Goal: Navigation & Orientation: Find specific page/section

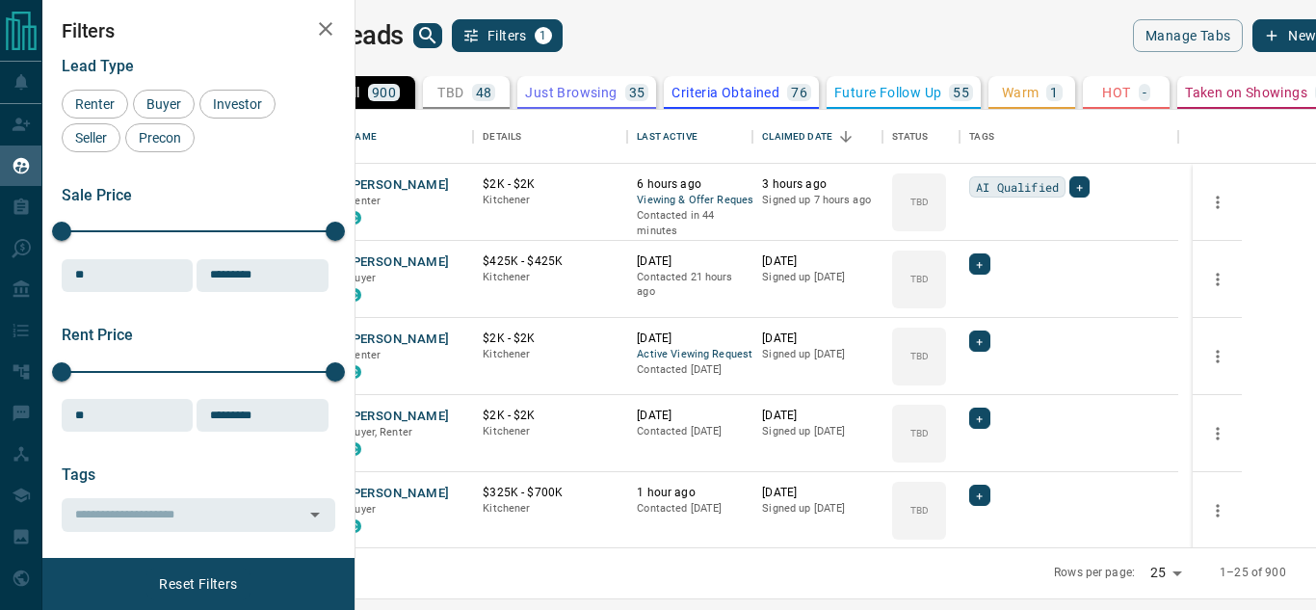
scroll to position [423, 938]
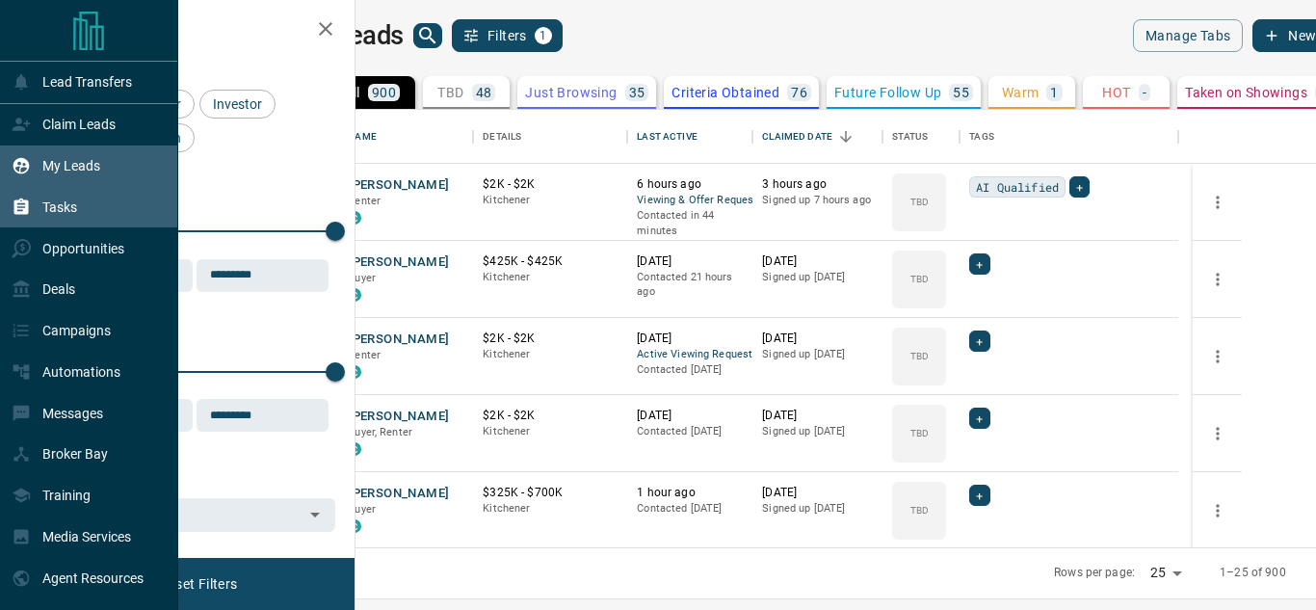
click at [40, 204] on div "Tasks" at bounding box center [45, 207] width 66 height 32
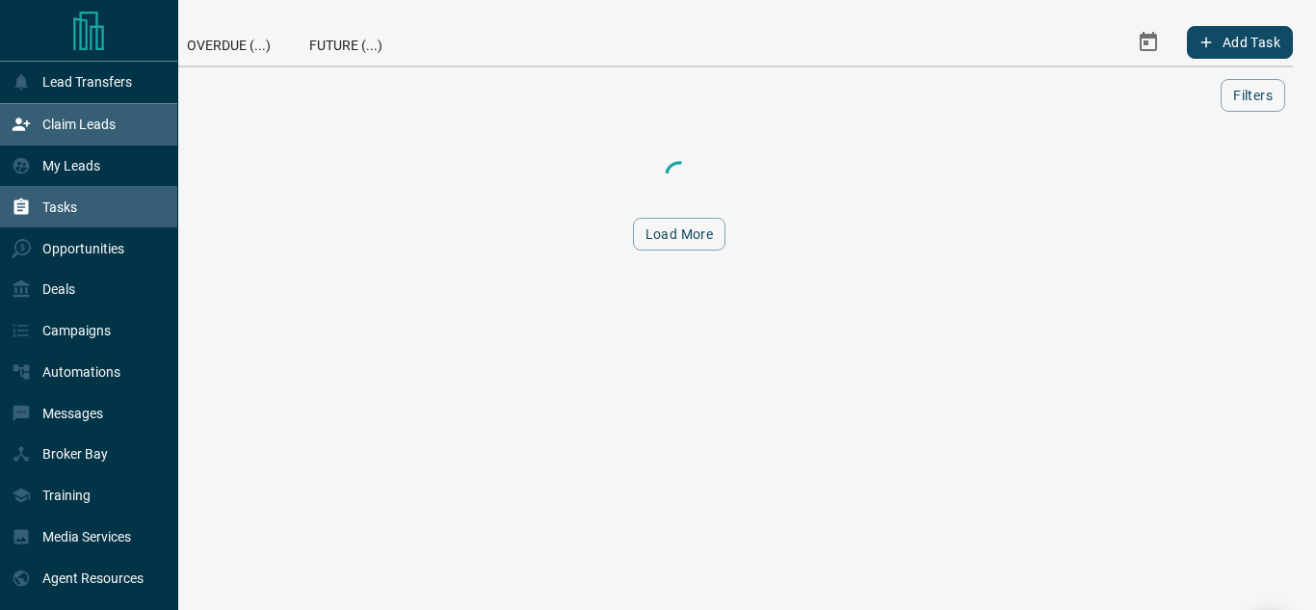
click at [48, 141] on div "Claim Leads" at bounding box center [64, 125] width 104 height 32
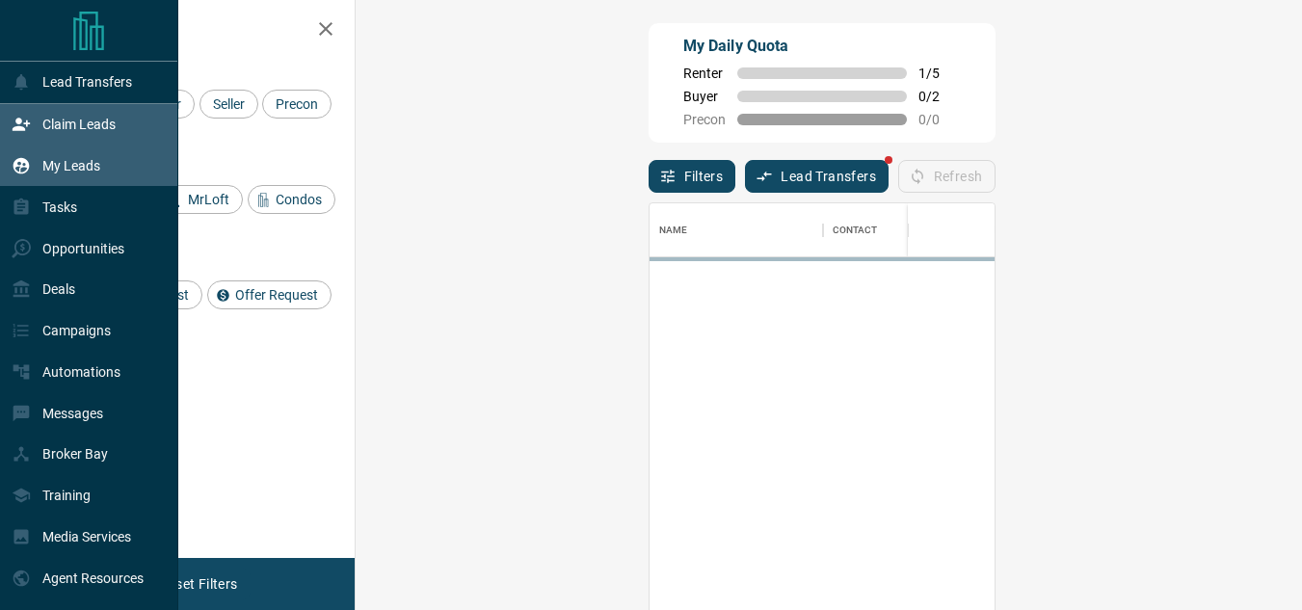
click at [47, 164] on p "My Leads" at bounding box center [71, 165] width 58 height 15
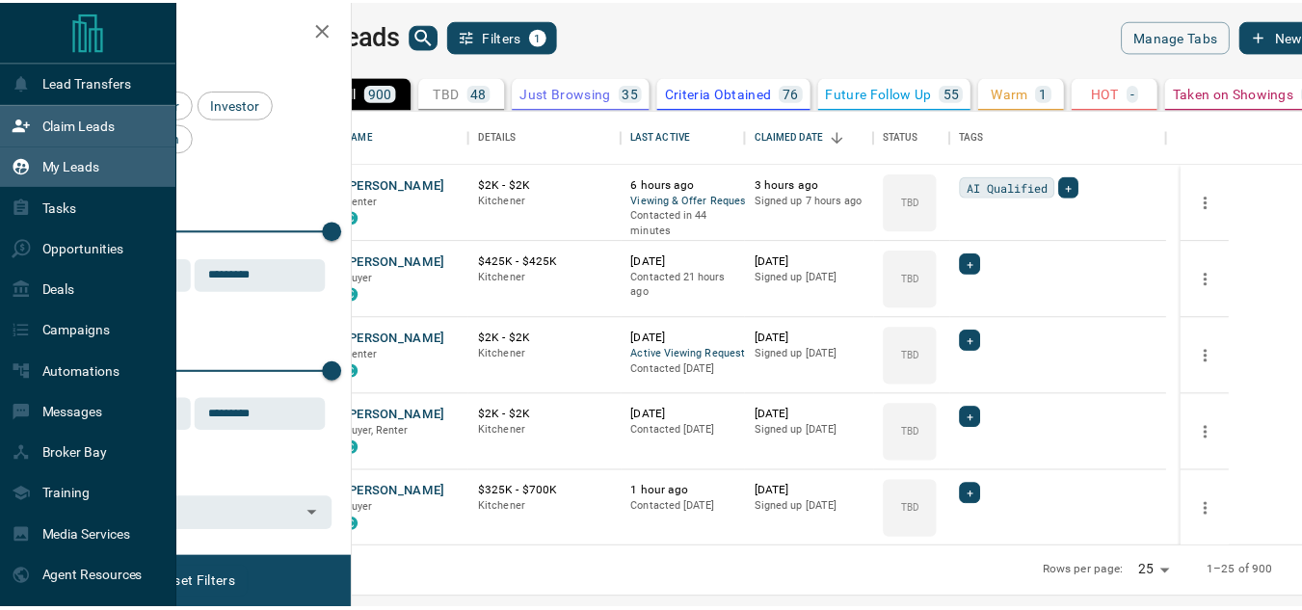
scroll to position [423, 938]
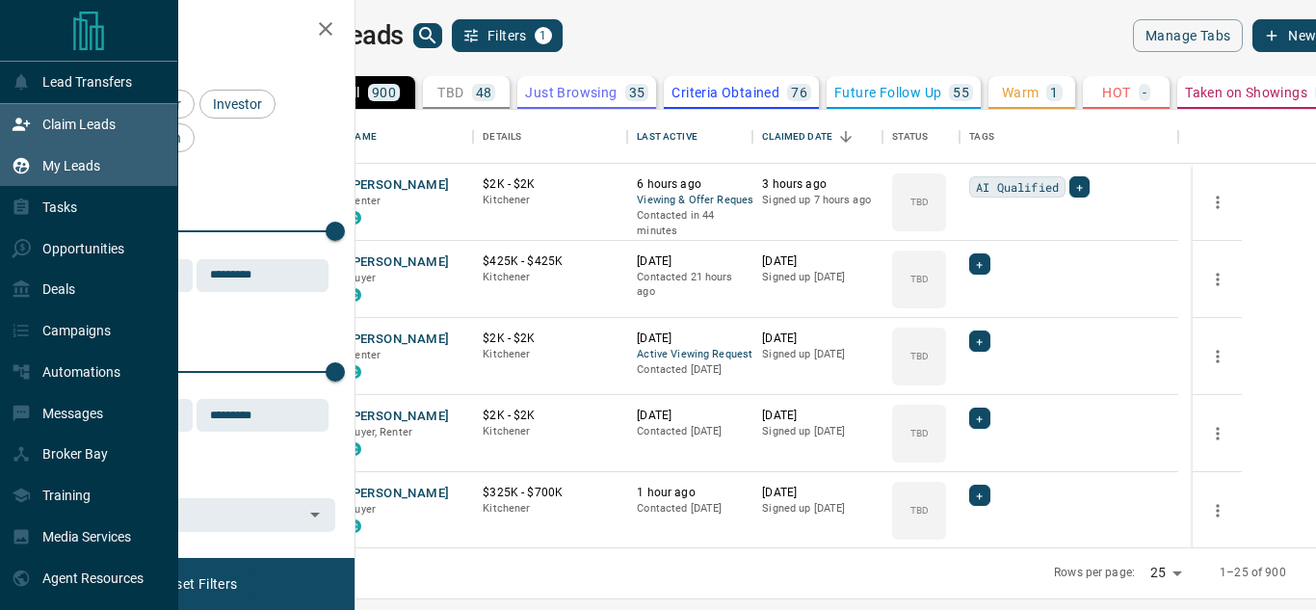
click at [69, 112] on div "Claim Leads" at bounding box center [64, 125] width 104 height 32
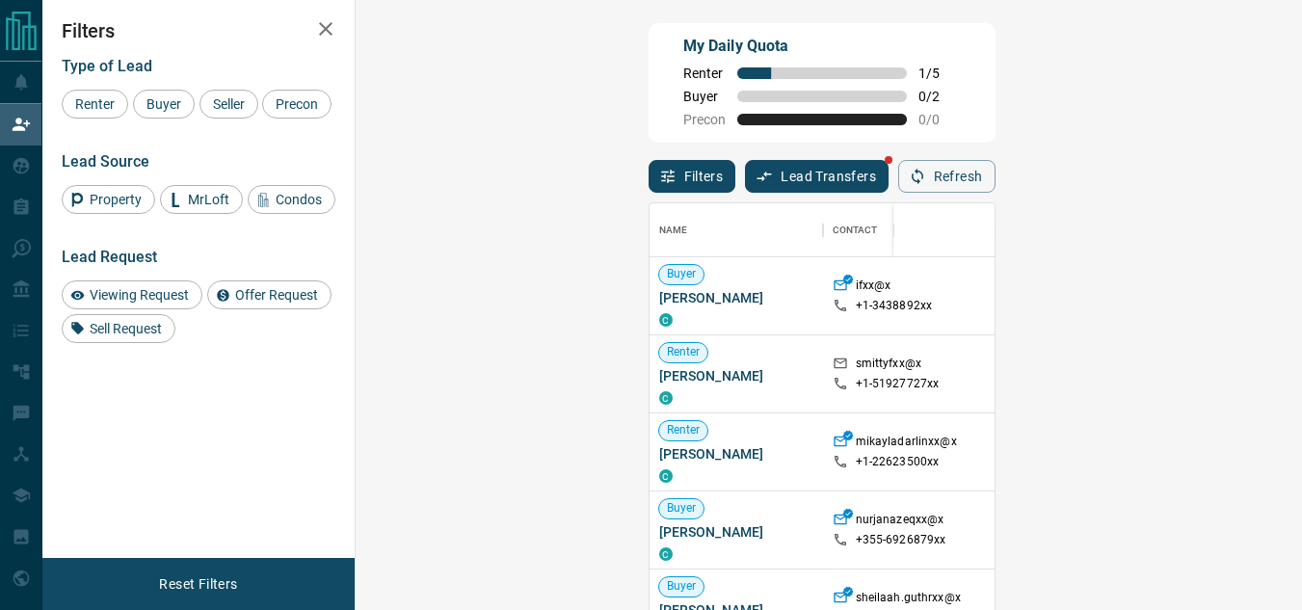
scroll to position [443, 890]
click at [745, 181] on button "Lead Transfers" at bounding box center [817, 176] width 144 height 33
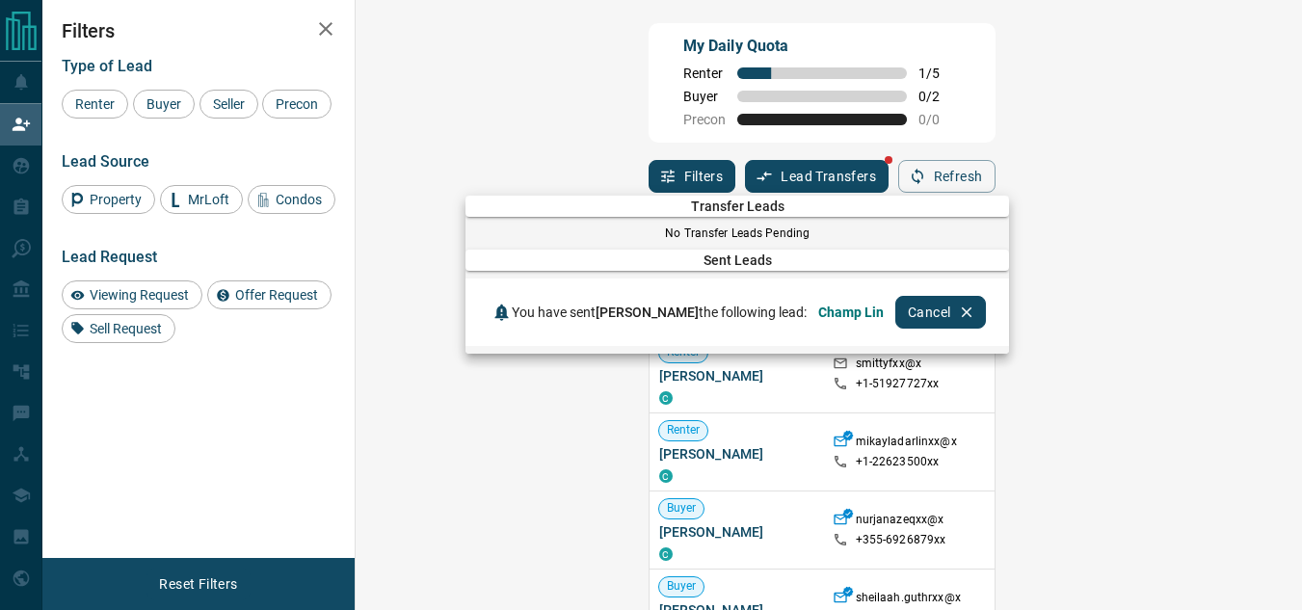
click at [939, 141] on div at bounding box center [651, 305] width 1302 height 610
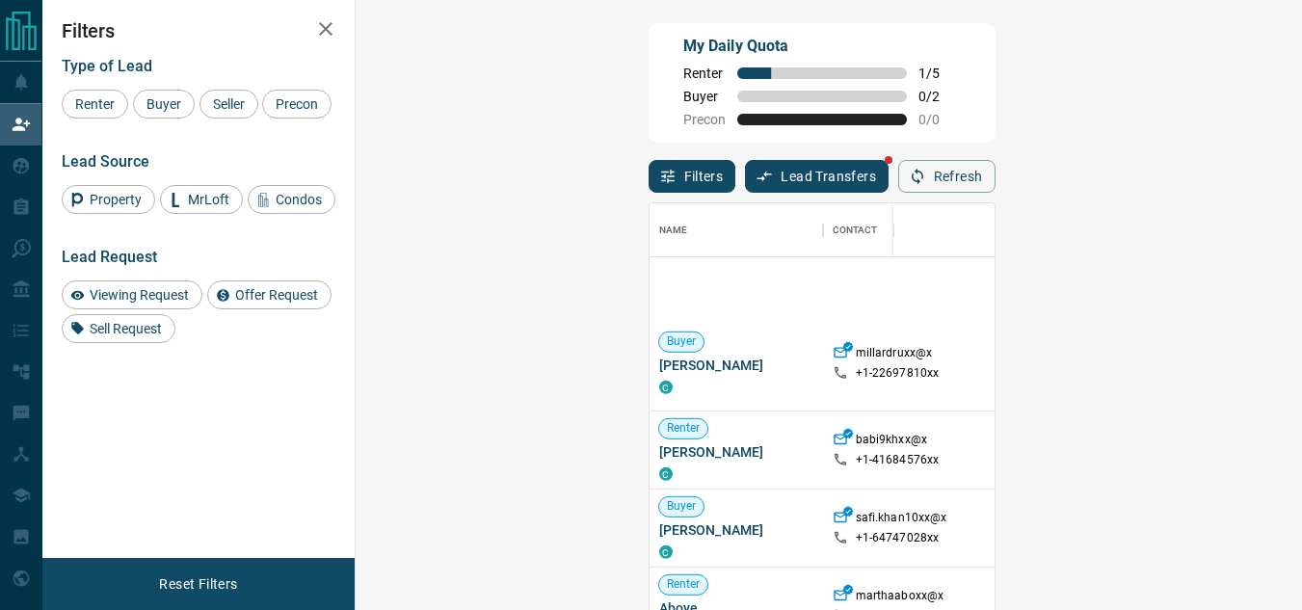
scroll to position [4330, 0]
